Goal: Task Accomplishment & Management: Manage account settings

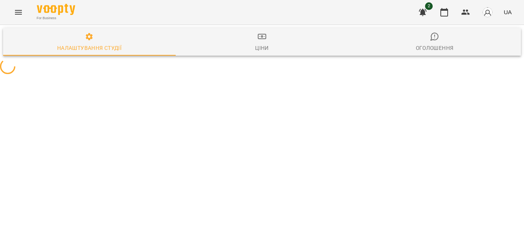
select select "**"
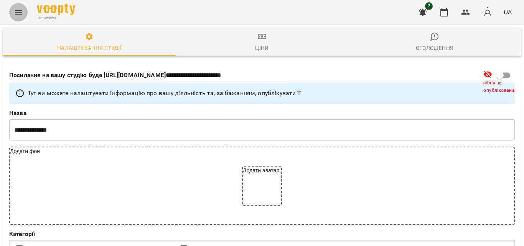
click at [15, 13] on icon "Menu" at bounding box center [18, 12] width 9 height 9
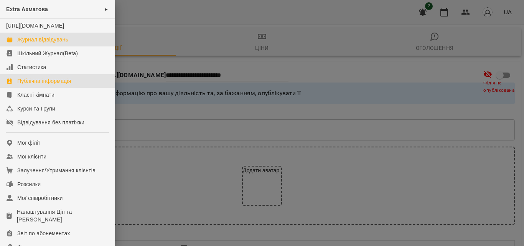
click at [40, 43] on div "Журнал відвідувань" at bounding box center [42, 40] width 51 height 8
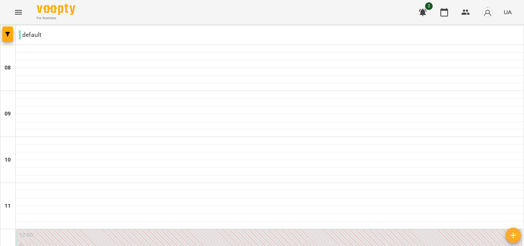
scroll to position [115, 0]
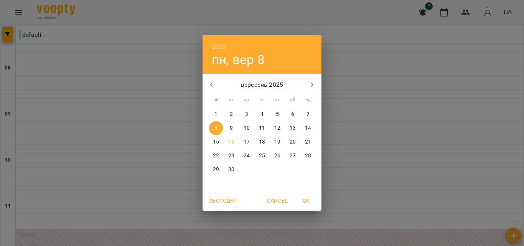
click at [218, 140] on p "15" at bounding box center [216, 142] width 6 height 8
type input "**********"
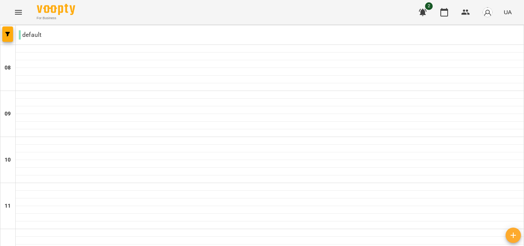
scroll to position [0, 0]
click at [13, 10] on button "Menu" at bounding box center [18, 12] width 18 height 18
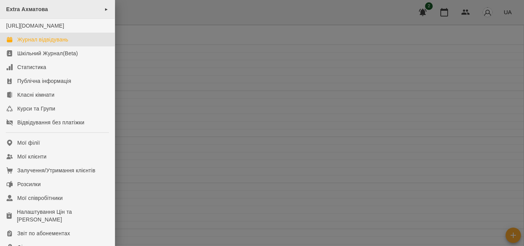
click at [54, 10] on div "Extra [PERSON_NAME] ►" at bounding box center [57, 9] width 115 height 19
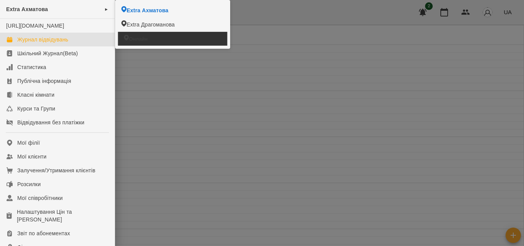
click at [120, 35] on li "Онлайн" at bounding box center [172, 38] width 109 height 13
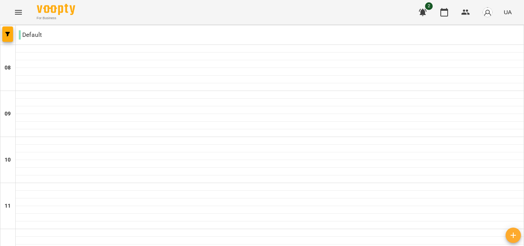
scroll to position [402, 0]
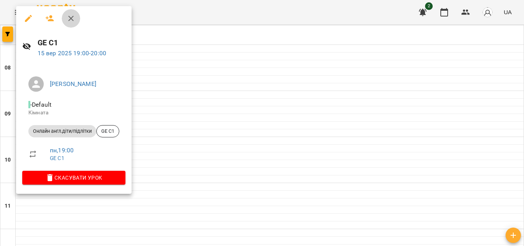
click at [73, 18] on icon "button" at bounding box center [70, 18] width 9 height 9
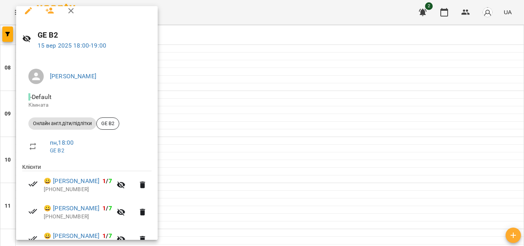
scroll to position [0, 0]
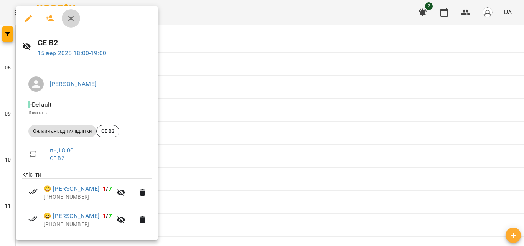
click at [73, 21] on icon "button" at bounding box center [70, 18] width 5 height 5
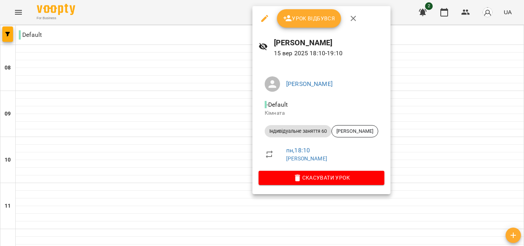
click at [355, 17] on icon "button" at bounding box center [353, 18] width 9 height 9
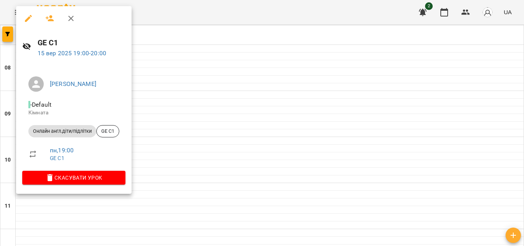
click at [72, 18] on icon "button" at bounding box center [70, 18] width 5 height 5
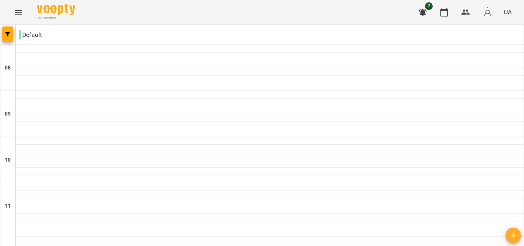
scroll to position [249, 0]
click at [17, 12] on icon "Menu" at bounding box center [18, 12] width 7 height 5
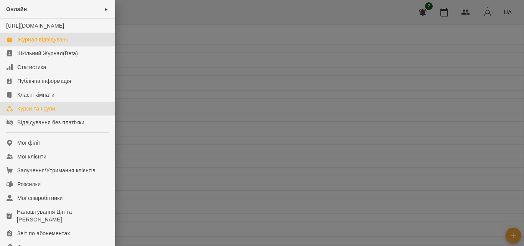
click at [33, 112] on div "Курси та Групи" at bounding box center [36, 109] width 38 height 8
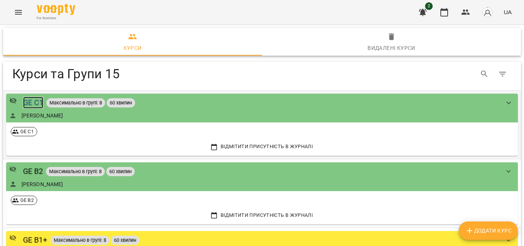
click at [33, 102] on div "GE C1" at bounding box center [33, 103] width 21 height 12
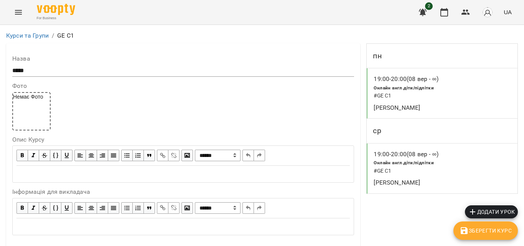
scroll to position [660, 0]
click at [14, 18] on button "Menu" at bounding box center [18, 12] width 18 height 18
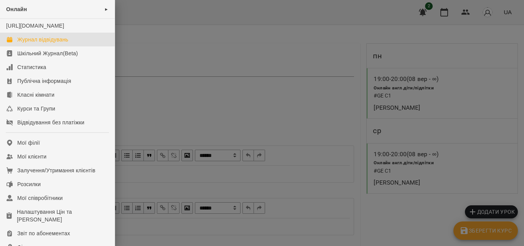
click at [47, 46] on link "Журнал відвідувань" at bounding box center [57, 40] width 115 height 14
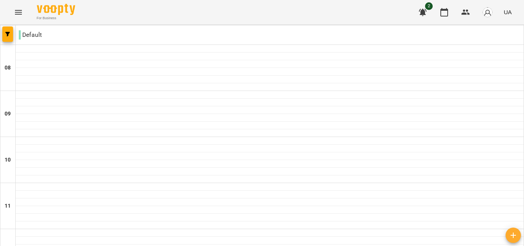
scroll to position [402, 0]
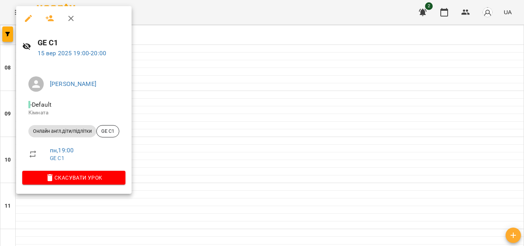
click at [71, 20] on icon "button" at bounding box center [70, 18] width 9 height 9
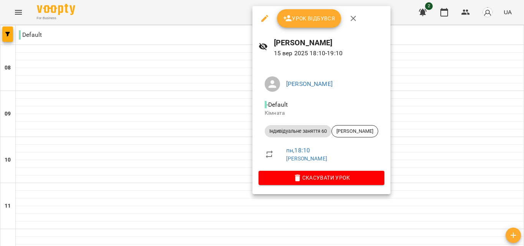
click at [156, 53] on div at bounding box center [262, 123] width 524 height 246
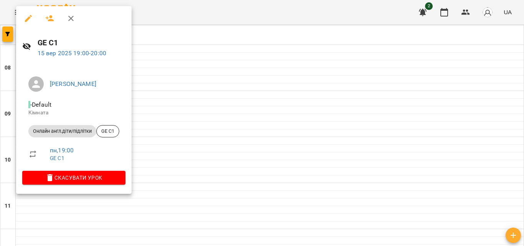
click at [73, 18] on icon "button" at bounding box center [70, 18] width 9 height 9
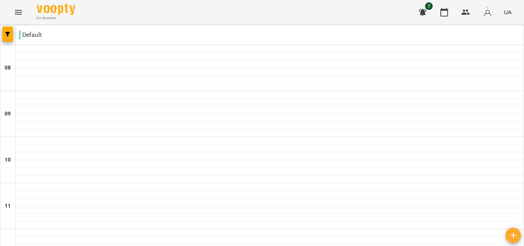
click at [16, 5] on button "Menu" at bounding box center [18, 12] width 18 height 18
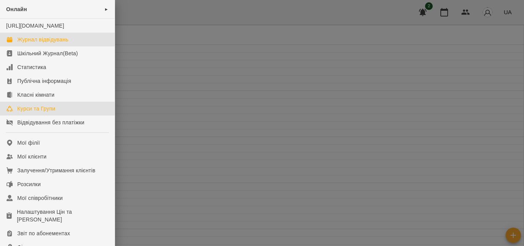
click at [36, 112] on div "Курси та Групи" at bounding box center [36, 109] width 38 height 8
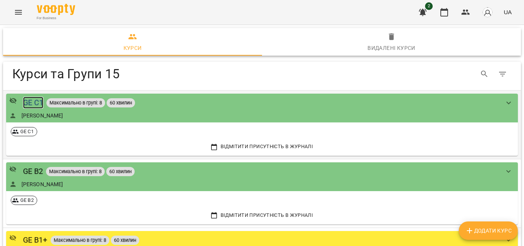
click at [38, 99] on div "GE C1" at bounding box center [33, 103] width 21 height 12
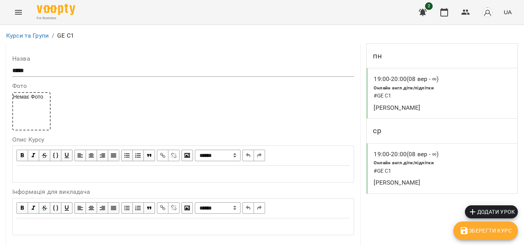
scroll to position [710, 0]
